Goal: Task Accomplishment & Management: Manage account settings

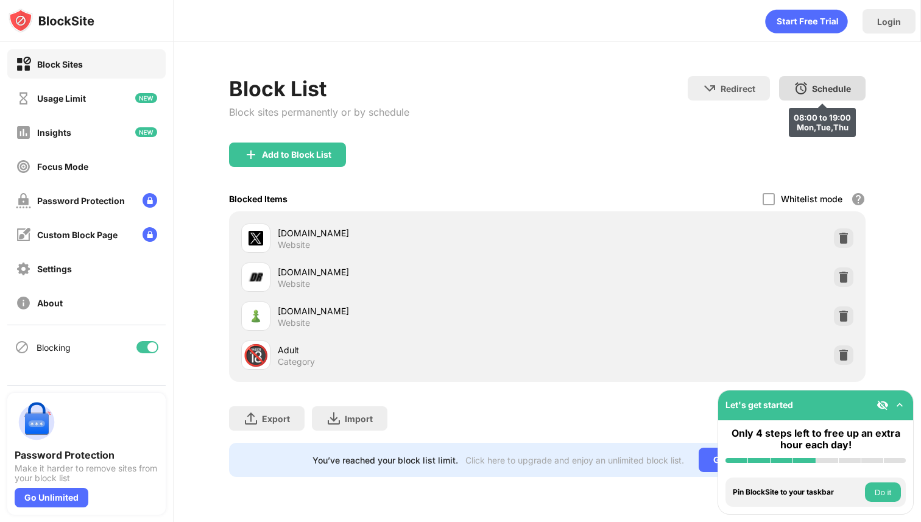
click at [822, 87] on div "Schedule" at bounding box center [831, 88] width 39 height 10
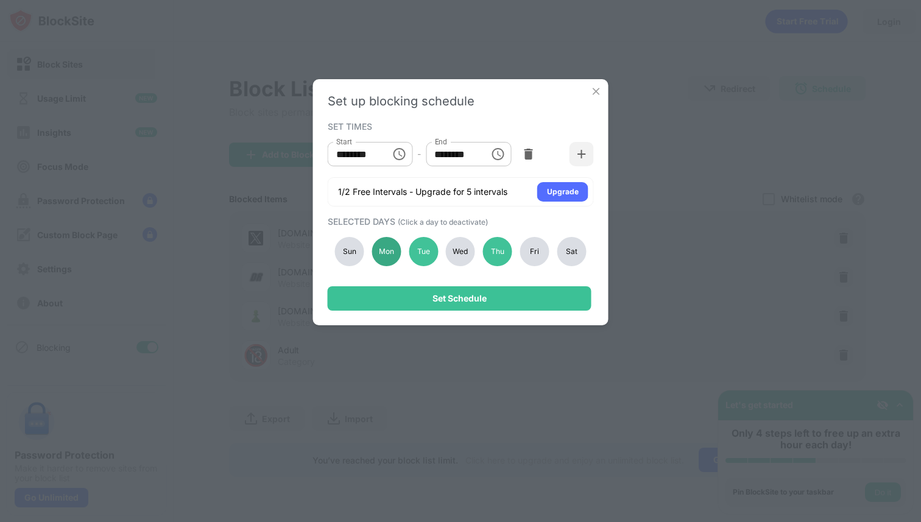
click at [391, 250] on div "Mon" at bounding box center [386, 251] width 29 height 29
click at [461, 247] on div "Wed" at bounding box center [460, 251] width 29 height 29
click at [538, 249] on div "Fri" at bounding box center [534, 251] width 29 height 29
click at [572, 249] on div "Sat" at bounding box center [571, 251] width 29 height 29
click at [342, 252] on div "Sun" at bounding box center [349, 251] width 29 height 29
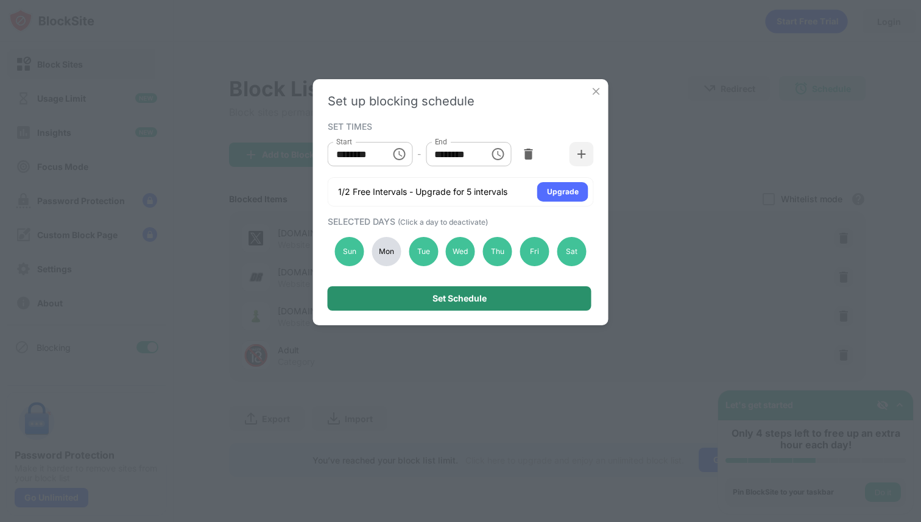
click at [407, 309] on div "Set Schedule" at bounding box center [460, 298] width 264 height 24
